Goal: Information Seeking & Learning: Understand process/instructions

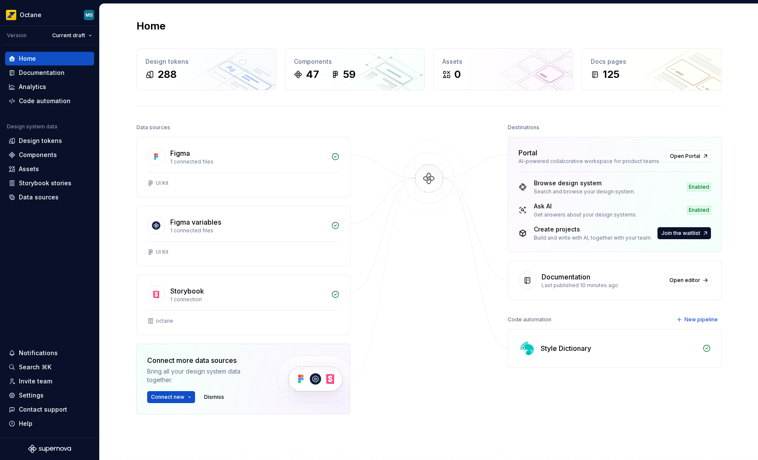
click at [115, 151] on div "Home Design tokens 288 Components 47 59 Assets 0 Docs pages 125 Data sources Fi…" at bounding box center [429, 255] width 658 height 503
click at [42, 75] on div "Documentation" at bounding box center [42, 72] width 46 height 9
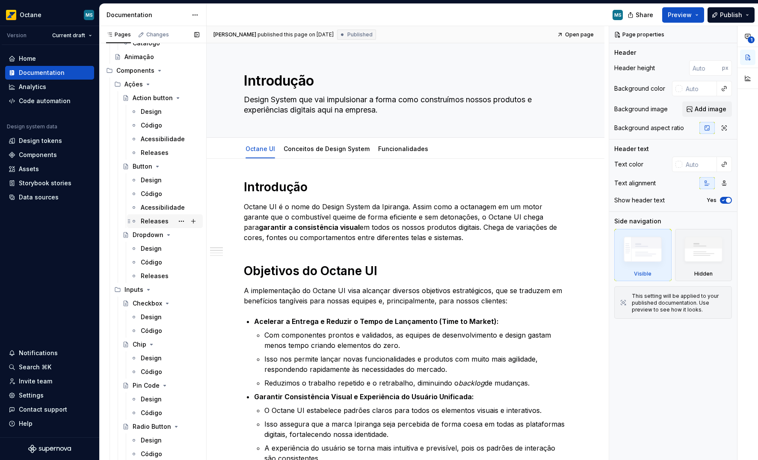
scroll to position [506, 0]
click at [153, 262] on div "Código" at bounding box center [151, 260] width 21 height 9
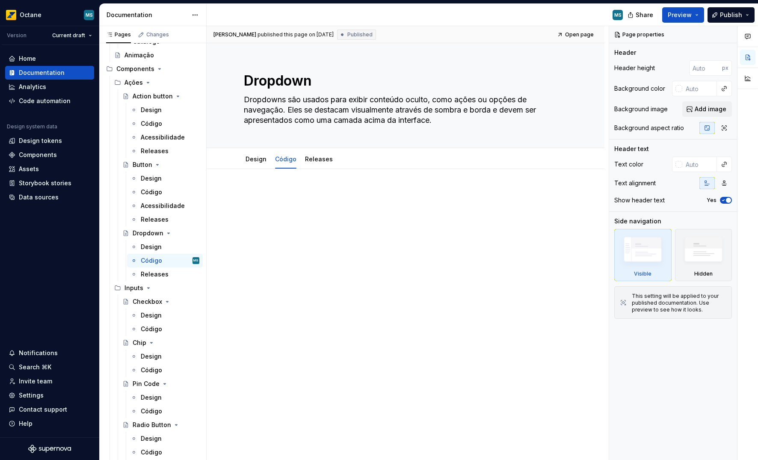
click at [360, 221] on div at bounding box center [405, 205] width 323 height 33
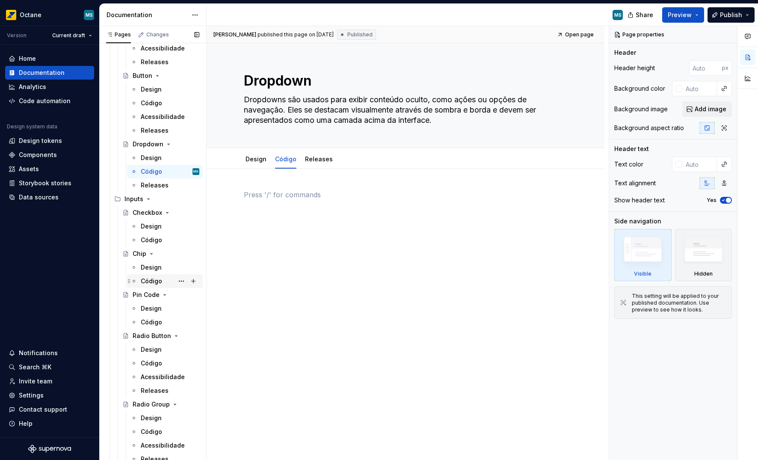
scroll to position [616, 0]
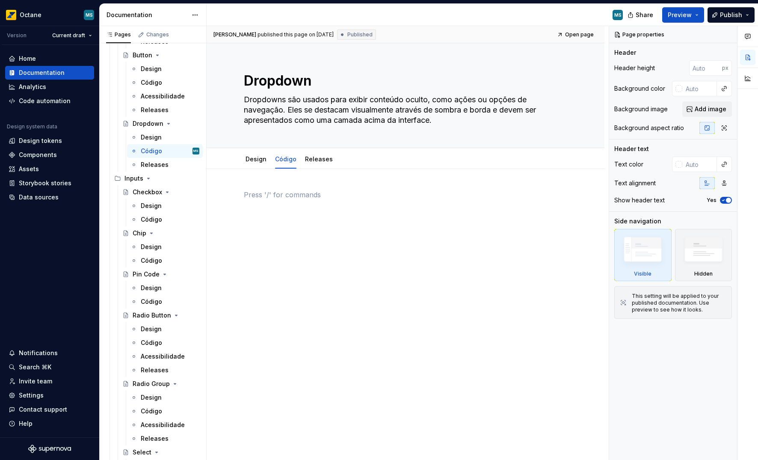
drag, startPoint x: 155, startPoint y: 264, endPoint x: 363, endPoint y: 256, distance: 208.1
click at [155, 264] on div "Código" at bounding box center [151, 260] width 21 height 9
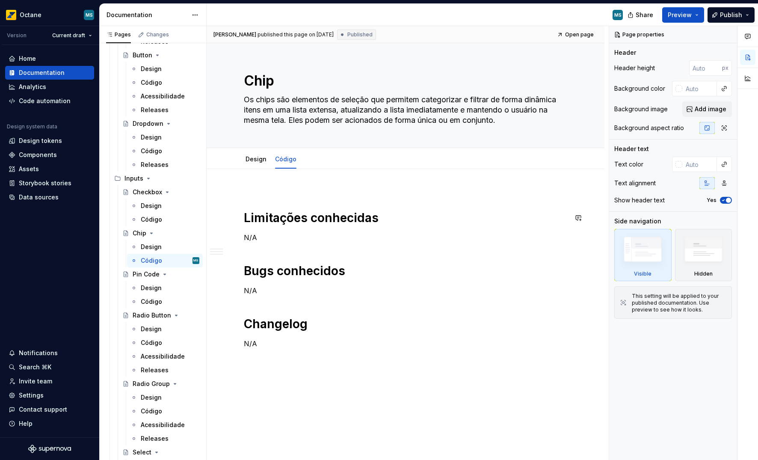
click at [324, 222] on div "Limitações conhecidas N/A Bugs conhecidos N/A Changelog N/A" at bounding box center [405, 268] width 323 height 159
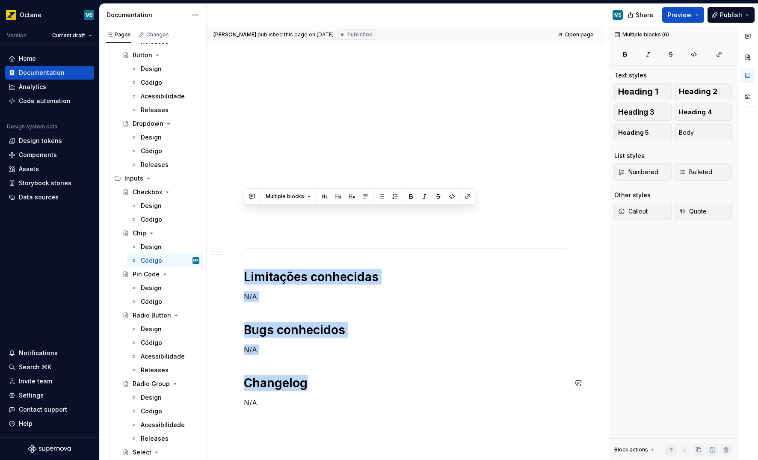
scroll to position [276, 0]
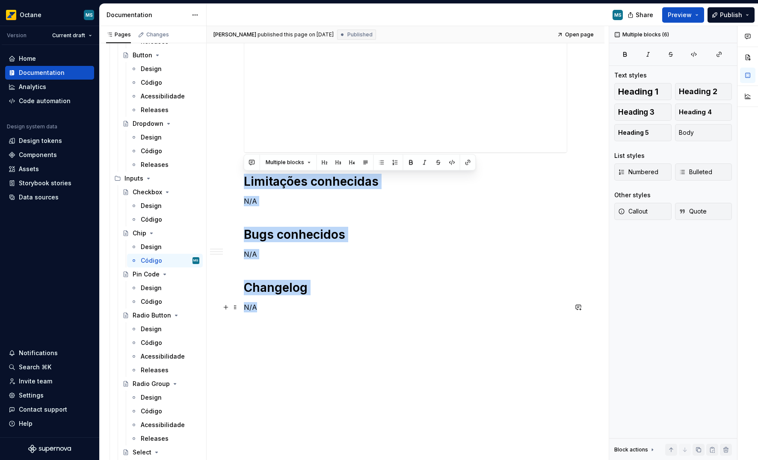
drag, startPoint x: 245, startPoint y: 309, endPoint x: 318, endPoint y: 309, distance: 73.1
click at [318, 309] on div "Limitações conhecidas N/A Bugs conhecidos N/A Changelog N/A" at bounding box center [405, 113] width 323 height 399
copy div "Limitações conhecidas N/A Bugs conhecidos N/A Changelog N/A"
click at [318, 329] on div "Limitações conhecidas N/A Bugs conhecidos N/A Changelog N/A" at bounding box center [406, 177] width 398 height 568
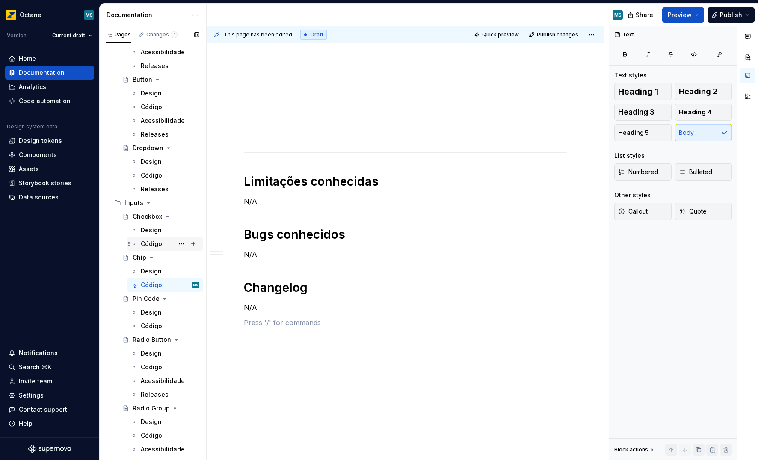
scroll to position [538, 0]
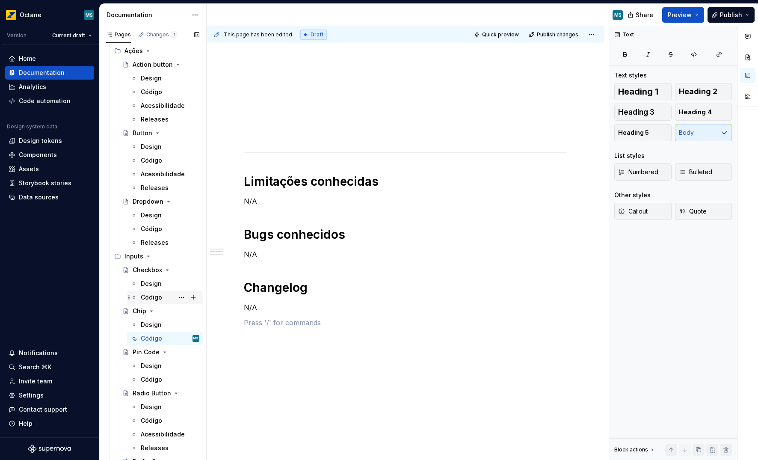
click at [151, 296] on div "Código" at bounding box center [151, 297] width 21 height 9
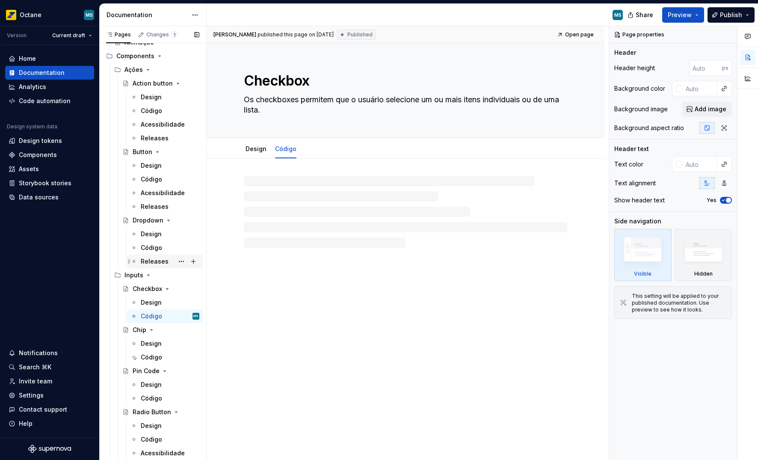
scroll to position [518, 0]
click at [156, 252] on div "Código" at bounding box center [151, 249] width 21 height 9
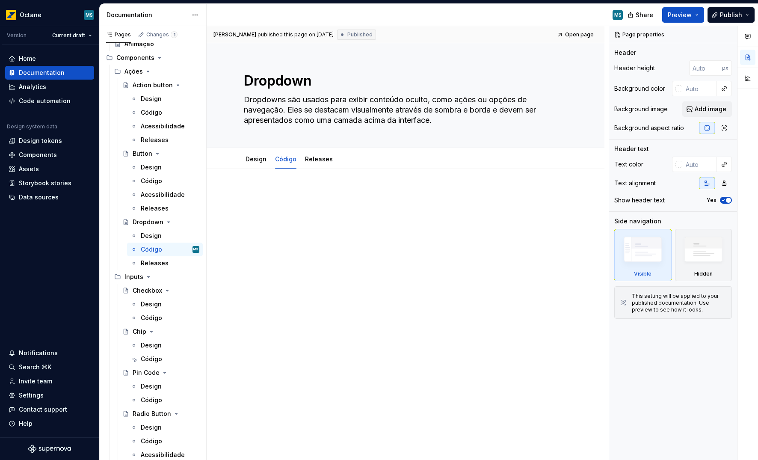
click at [271, 200] on div at bounding box center [405, 205] width 323 height 33
type textarea "*"
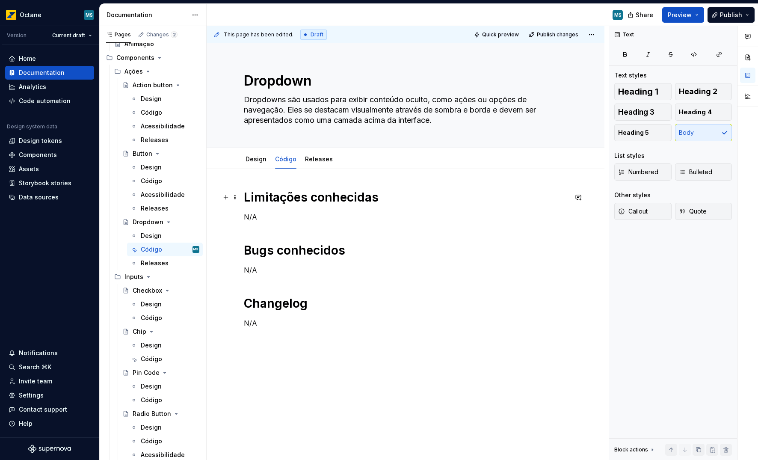
click at [243, 199] on div "Limitações conhecidas N/A Bugs conhecidos N/A Changelog N/A" at bounding box center [406, 323] width 398 height 308
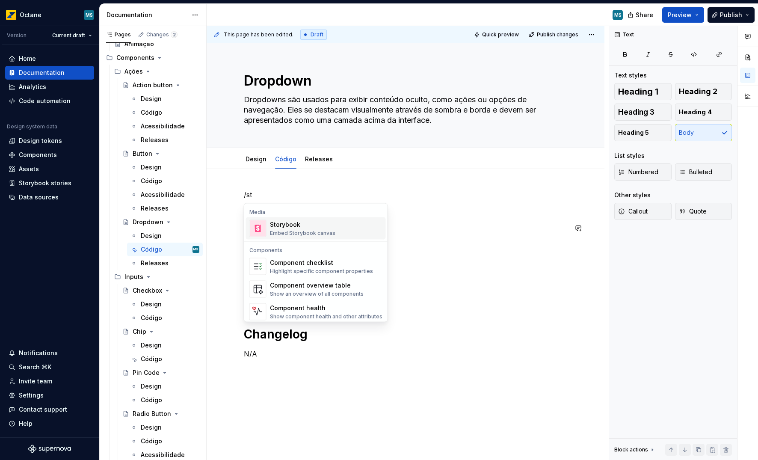
click at [299, 221] on div "Storybook" at bounding box center [302, 224] width 65 height 9
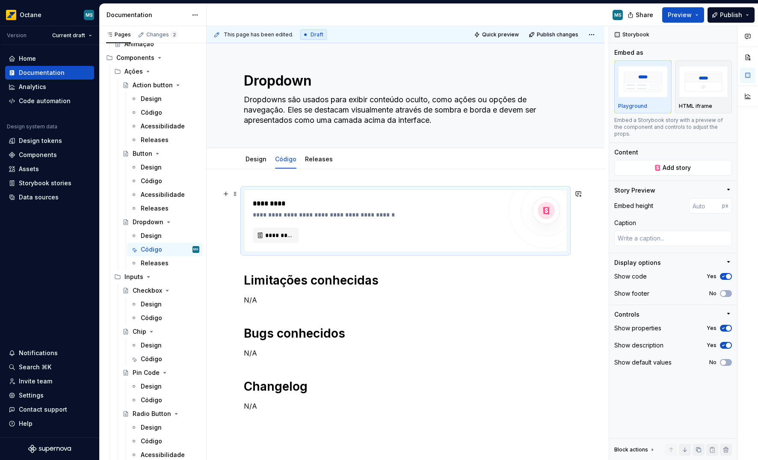
click at [456, 203] on div "*********" at bounding box center [377, 203] width 249 height 10
click at [278, 236] on span "*********" at bounding box center [279, 235] width 28 height 9
type textarea "*"
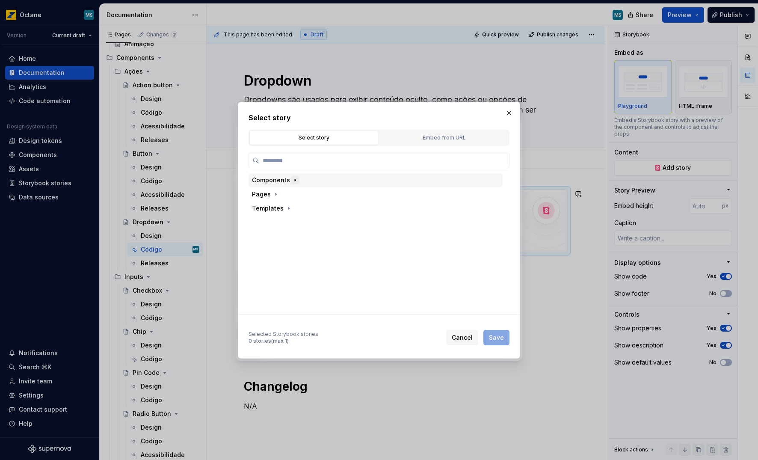
click at [295, 180] on icon "button" at bounding box center [295, 180] width 7 height 7
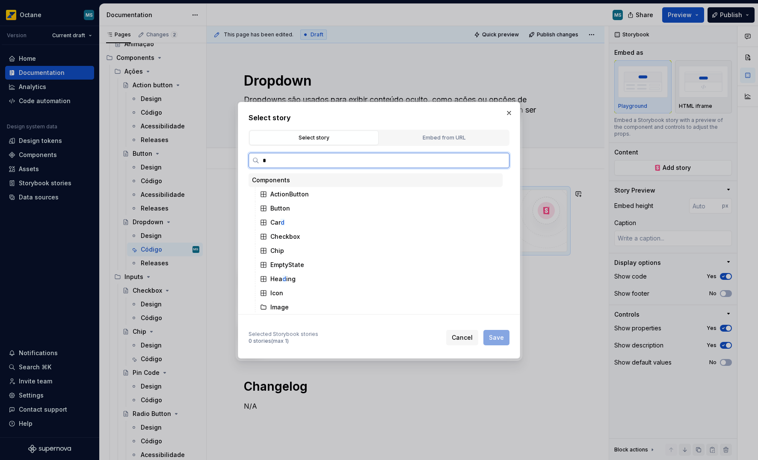
type input "**"
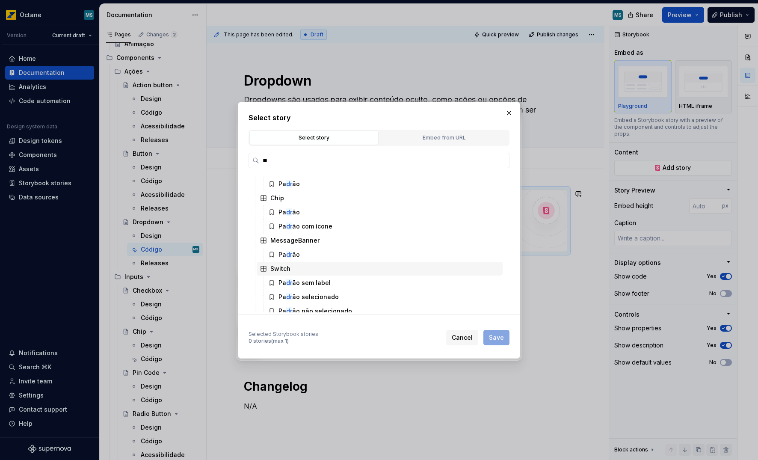
scroll to position [73, 0]
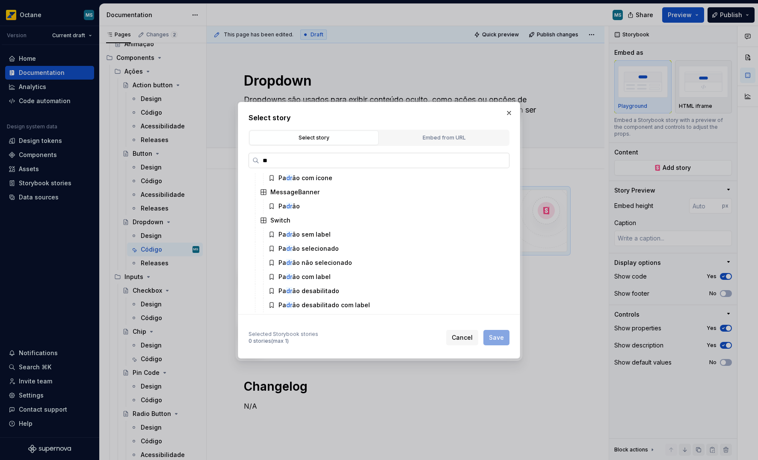
click at [274, 163] on input "**" at bounding box center [384, 160] width 250 height 9
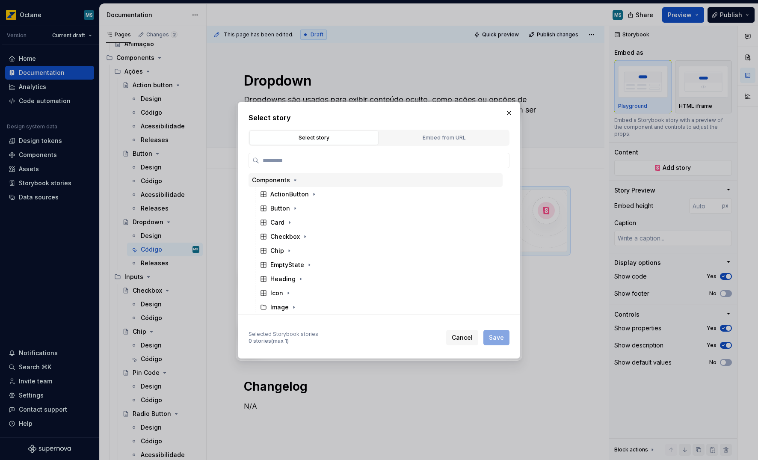
click at [445, 114] on h2 "Select story" at bounding box center [379, 118] width 261 height 10
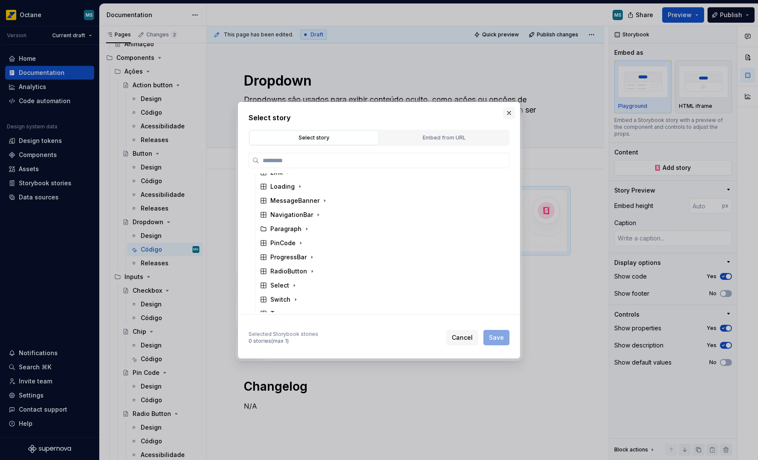
click at [508, 113] on button "button" at bounding box center [509, 113] width 12 height 12
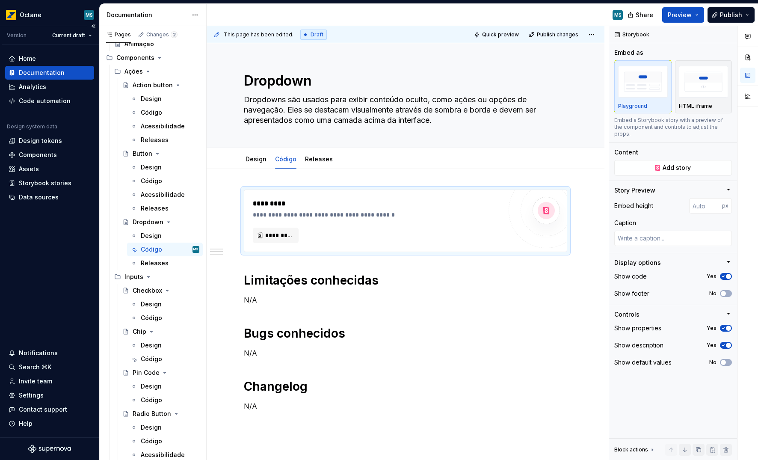
type textarea "*"
